Goal: Communication & Community: Answer question/provide support

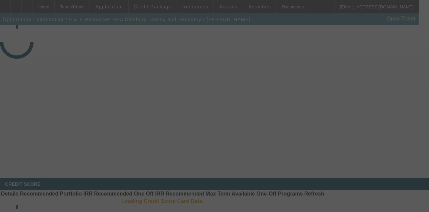
select select "3"
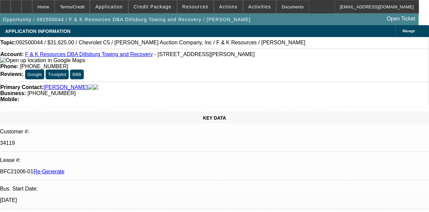
select select "0"
select select "3"
select select "0"
select select "6"
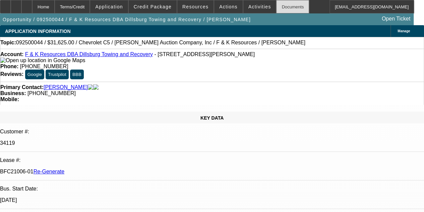
click at [276, 3] on div "Documents" at bounding box center [292, 6] width 33 height 13
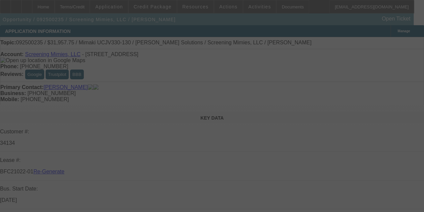
select select "3"
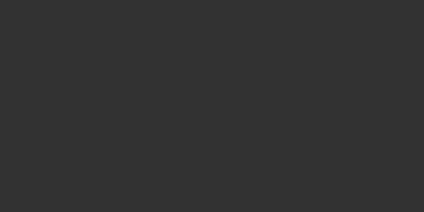
select select "3"
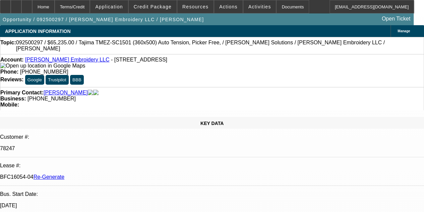
select select "0"
select select "2"
select select "0"
select select "6"
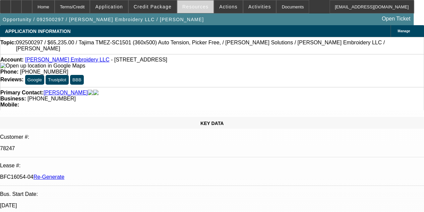
click at [188, 4] on span "Resources" at bounding box center [195, 6] width 26 height 5
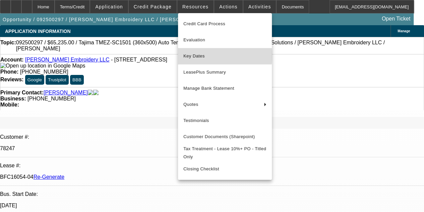
click at [198, 56] on span "Key Dates" at bounding box center [224, 56] width 83 height 8
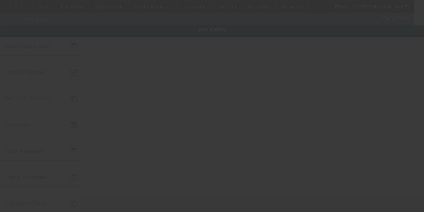
type input "9/15/2025"
type input "9/16/2025"
type input "9/19/2025"
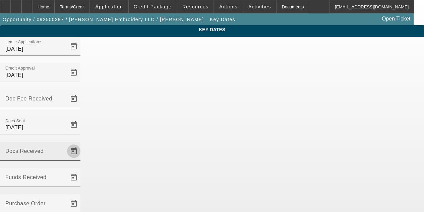
click at [82, 143] on span "Open calendar" at bounding box center [74, 151] width 16 height 16
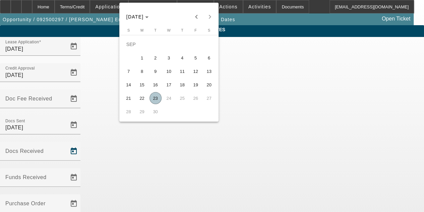
click at [152, 98] on span "23" at bounding box center [156, 98] width 12 height 12
type input "9/23/2025"
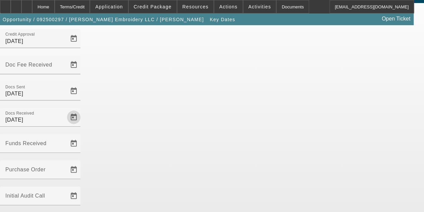
scroll to position [44, 0]
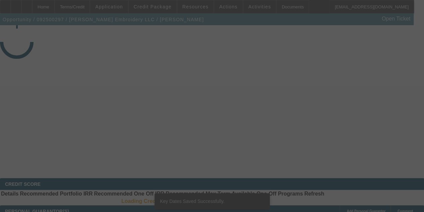
select select "3"
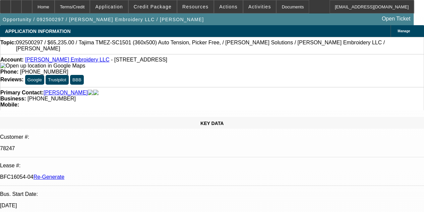
select select "0"
select select "2"
select select "0"
select select "6"
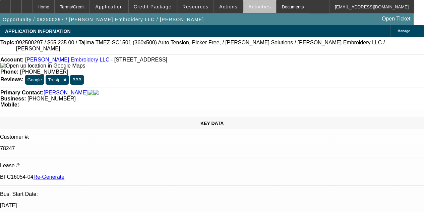
click at [253, 6] on span "Activities" at bounding box center [259, 6] width 23 height 5
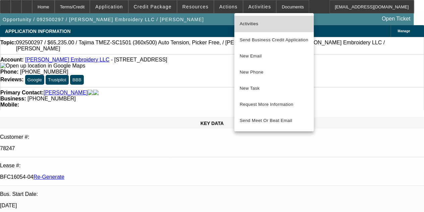
click at [251, 19] on button "Activities" at bounding box center [273, 24] width 79 height 16
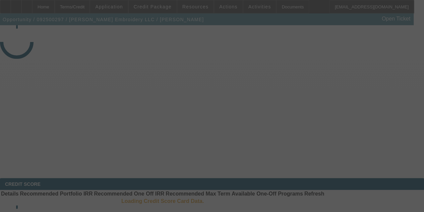
select select "3"
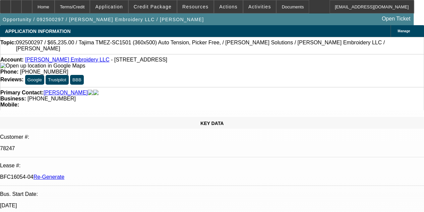
select select "0"
select select "2"
select select "0"
select select "6"
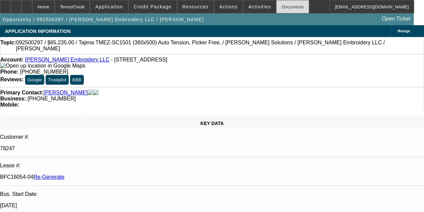
click at [280, 12] on div "Documents" at bounding box center [292, 6] width 33 height 13
click at [248, 5] on span "Activities" at bounding box center [259, 6] width 23 height 5
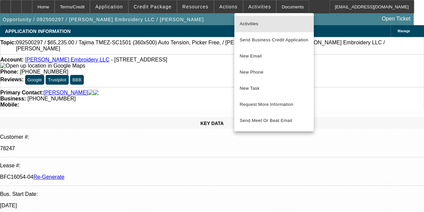
click at [248, 20] on span "Activities" at bounding box center [274, 24] width 69 height 8
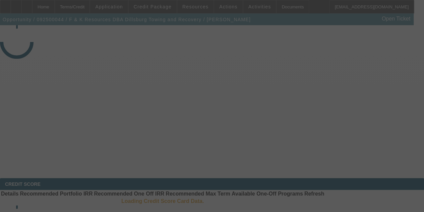
select select "3"
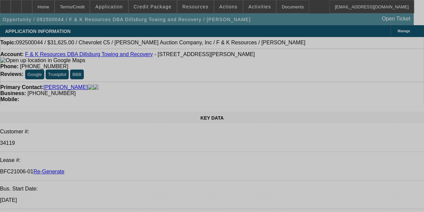
select select "0"
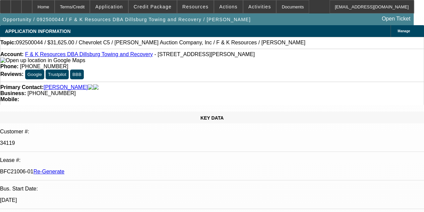
select select "0"
select select "3"
select select "0"
select select "6"
drag, startPoint x: 295, startPoint y: 16, endPoint x: 266, endPoint y: 33, distance: 33.7
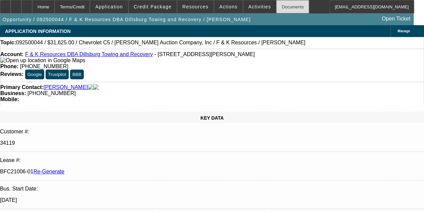
click at [281, 6] on div "Documents" at bounding box center [292, 6] width 33 height 13
click at [243, 2] on span at bounding box center [259, 7] width 33 height 16
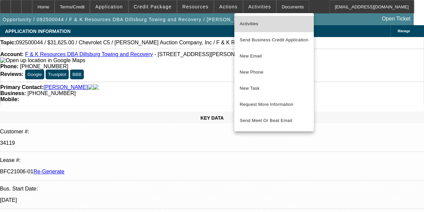
click at [250, 22] on span "Activities" at bounding box center [274, 24] width 69 height 8
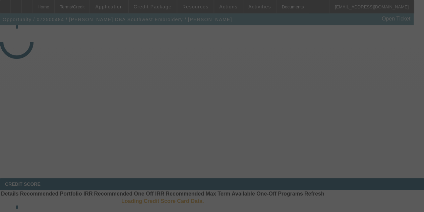
select select "3"
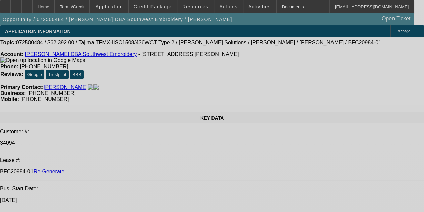
select select "0.2"
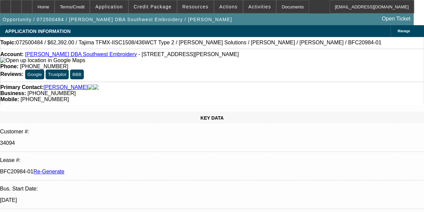
select select "2"
select select "0.1"
select select "4"
click at [276, 5] on div "Documents" at bounding box center [292, 6] width 33 height 13
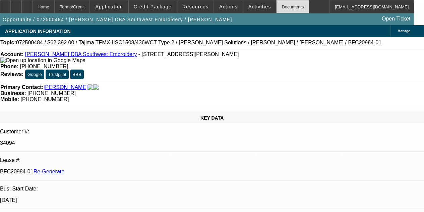
click at [286, 6] on div "Documents" at bounding box center [292, 6] width 33 height 13
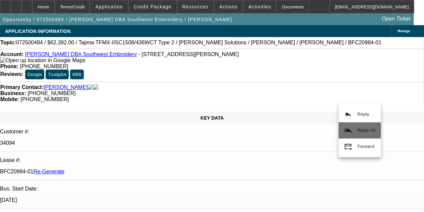
click at [359, 128] on span "Reply All" at bounding box center [366, 129] width 18 height 5
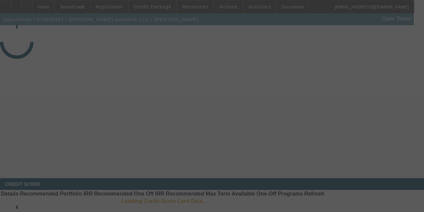
select select "3"
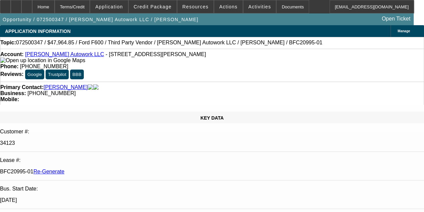
select select "0"
select select "2"
select select "0"
select select "6"
